Goal: Communication & Community: Answer question/provide support

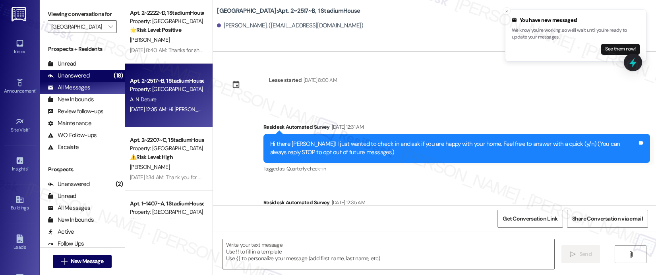
scroll to position [124, 0]
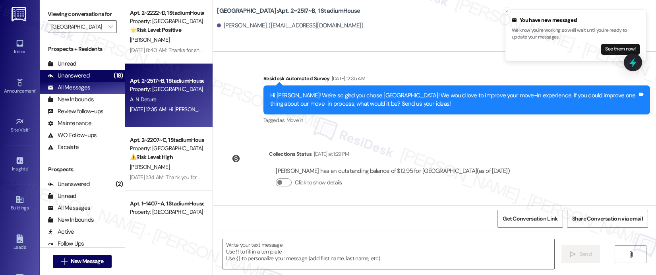
click at [91, 82] on div "Unanswered (18)" at bounding box center [82, 76] width 85 height 12
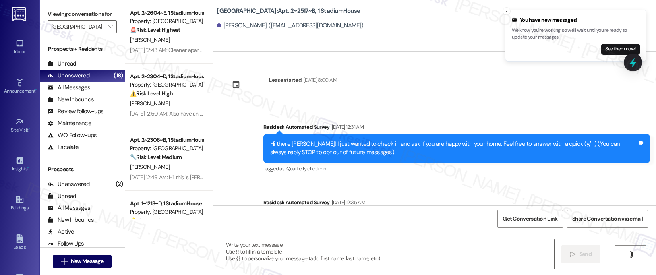
type textarea "Fetching suggested responses. Please feel free to read through the conversation…"
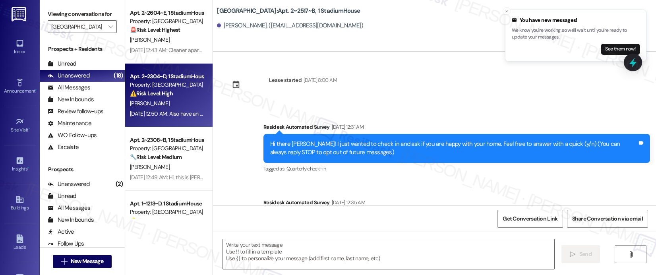
click at [177, 108] on div "[PERSON_NAME]" at bounding box center [166, 104] width 75 height 10
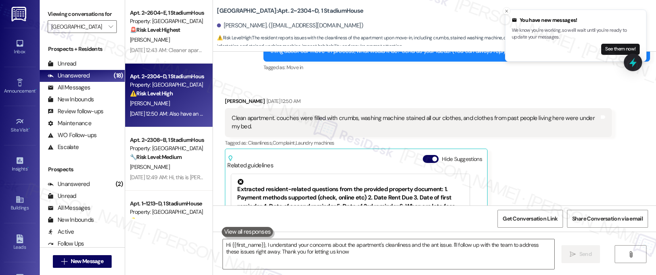
type textarea "Hi {{first_name}}, I understand your concerns about the apartment's cleanliness…"
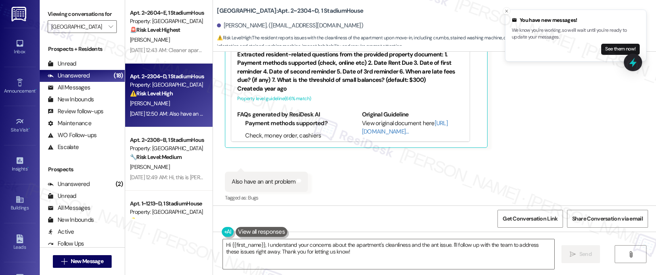
scroll to position [240, 0]
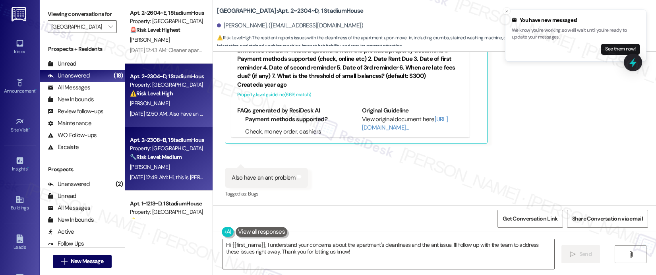
click at [172, 164] on div "[PERSON_NAME]" at bounding box center [166, 167] width 75 height 10
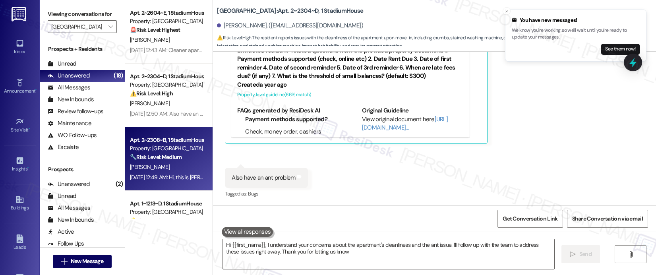
type textarea "Hi {{first_name}}, I understand your concerns about the apartment's cleanliness…"
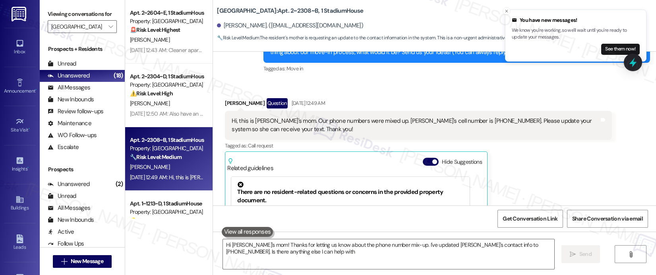
type textarea "Hi [PERSON_NAME]'s mom! Thanks for letting us know about the phone number mix-u…"
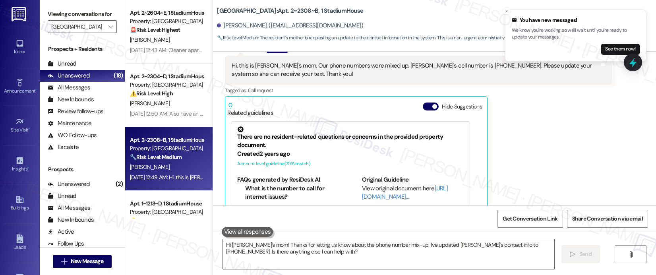
scroll to position [186, 0]
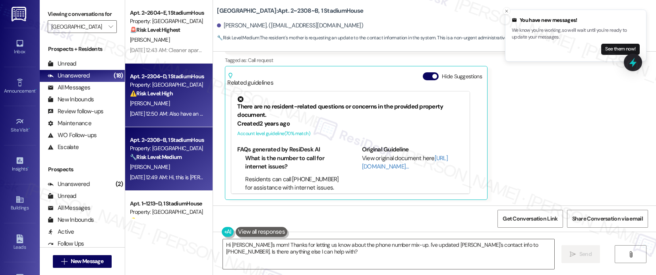
click at [155, 87] on div "Property: [GEOGRAPHIC_DATA]" at bounding box center [166, 85] width 73 height 8
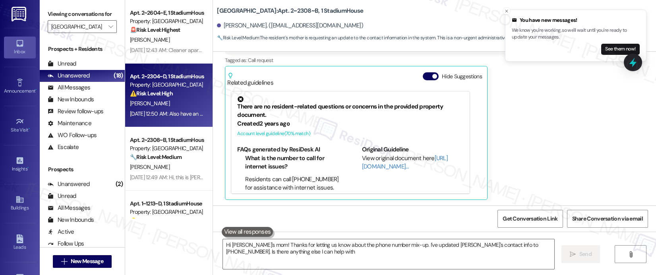
type textarea "Hi [PERSON_NAME]'s mom! Thanks for letting us know about the phone number mix-u…"
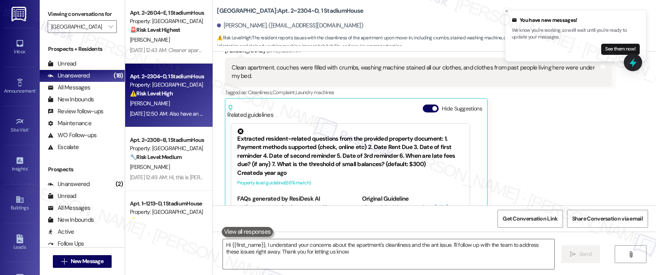
type textarea "Hi {{first_name}}, I understand your concerns about the apartment's cleanliness…"
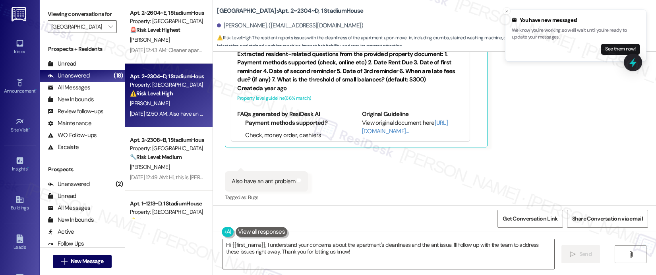
scroll to position [240, 0]
